Goal: Task Accomplishment & Management: Manage account settings

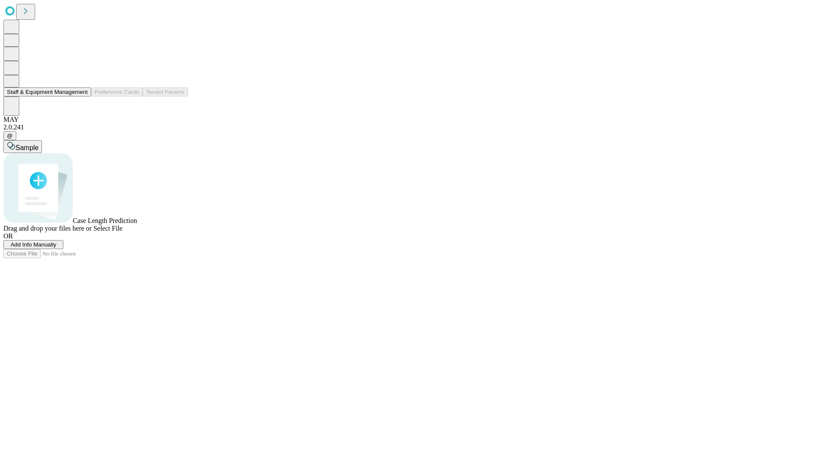
click at [82, 96] on button "Staff & Equipment Management" at bounding box center [47, 91] width 88 height 9
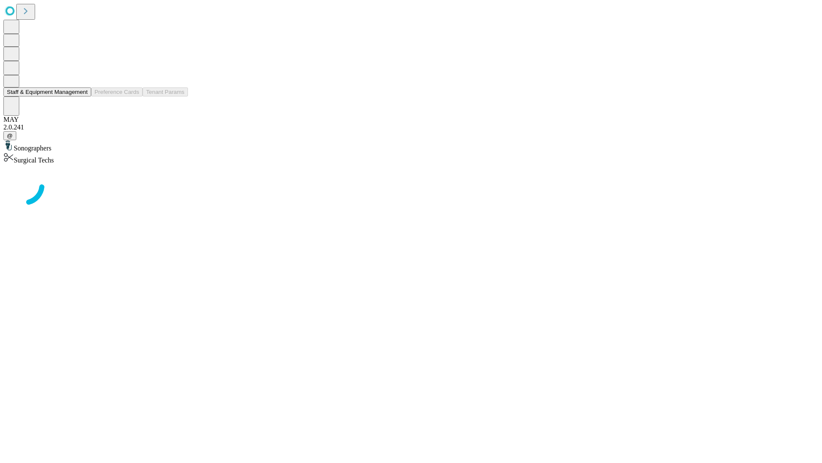
click at [82, 96] on button "Staff & Equipment Management" at bounding box center [47, 91] width 88 height 9
